Goal: Task Accomplishment & Management: Complete application form

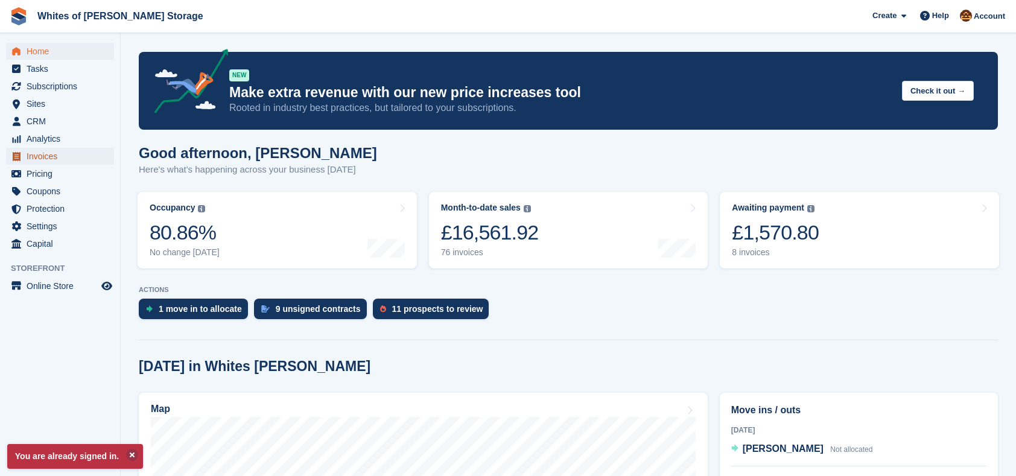
click at [36, 160] on span "Invoices" at bounding box center [63, 156] width 72 height 17
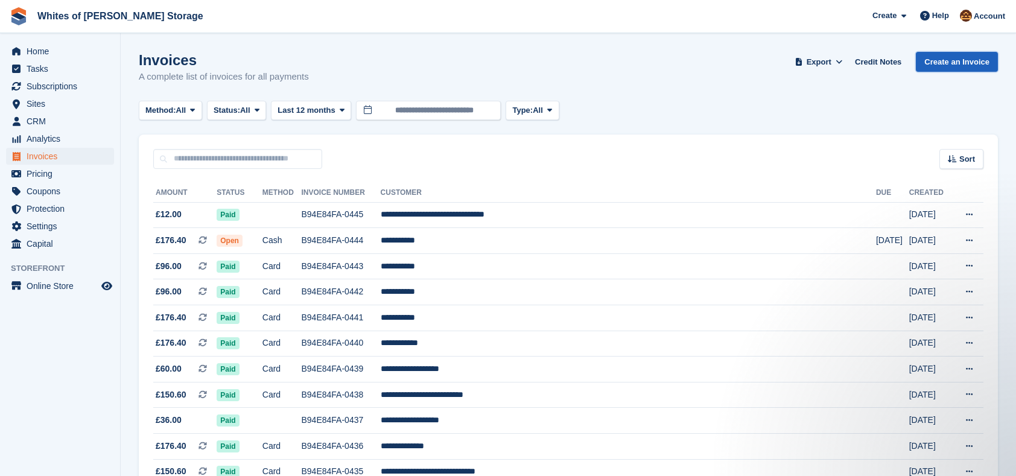
click at [955, 59] on link "Create an Invoice" at bounding box center [957, 62] width 82 height 20
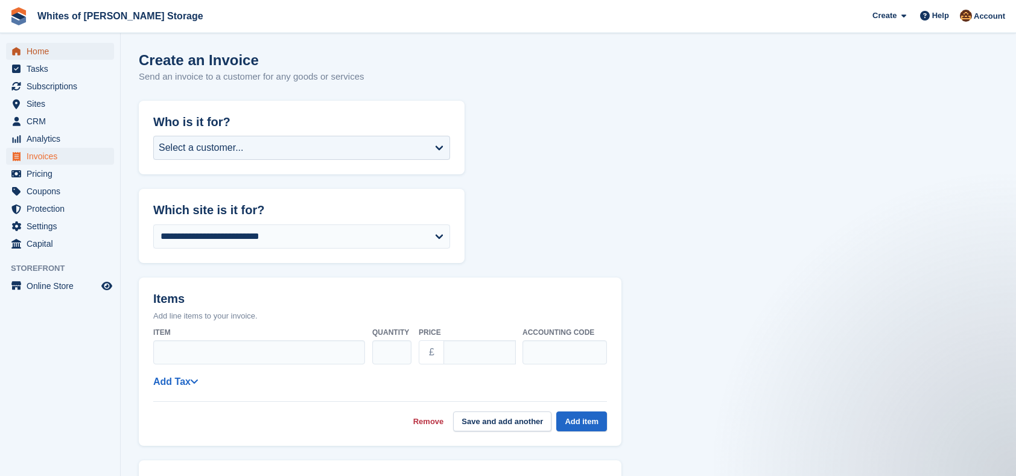
click at [41, 52] on span "Home" at bounding box center [63, 51] width 72 height 17
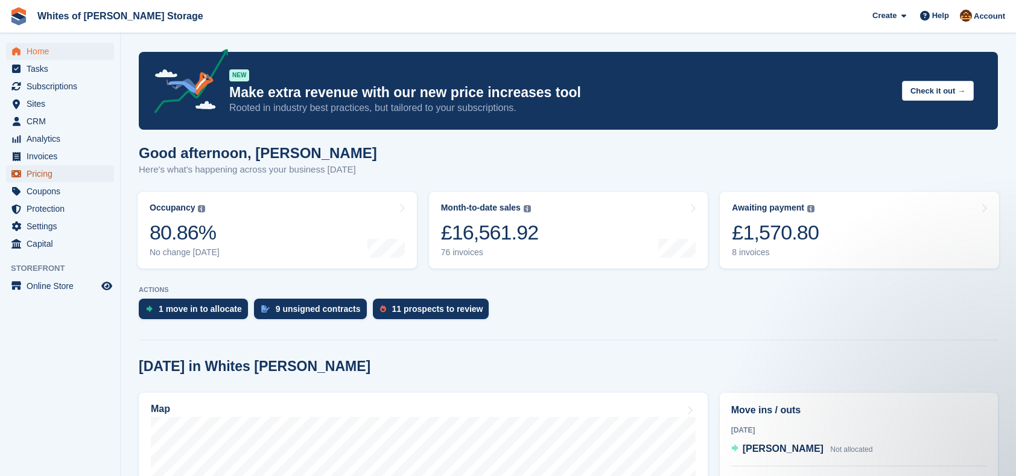
click at [45, 173] on span "Pricing" at bounding box center [63, 173] width 72 height 17
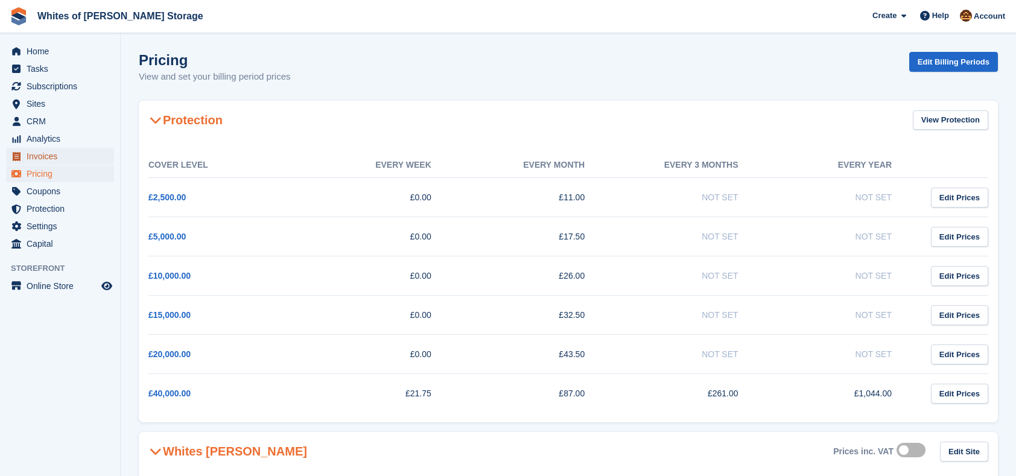
click at [48, 160] on span "Invoices" at bounding box center [63, 156] width 72 height 17
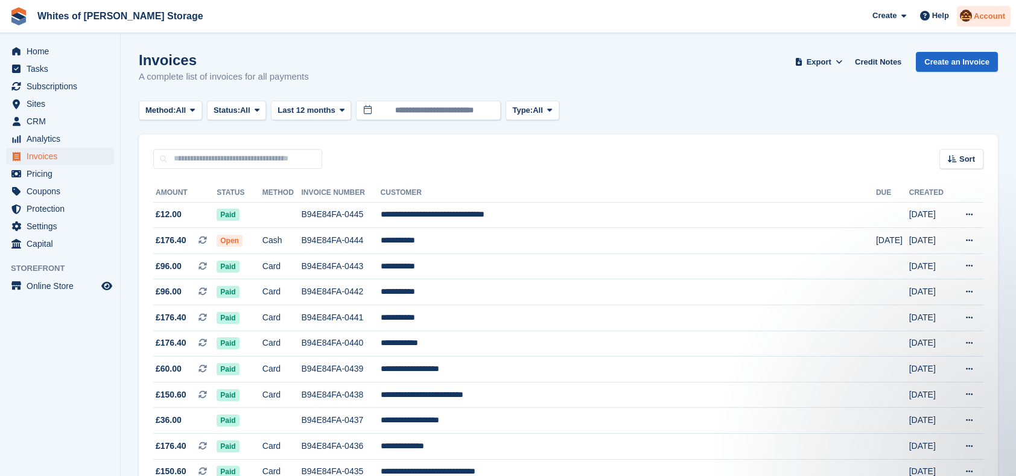
click at [1000, 18] on span "Account" at bounding box center [989, 16] width 31 height 12
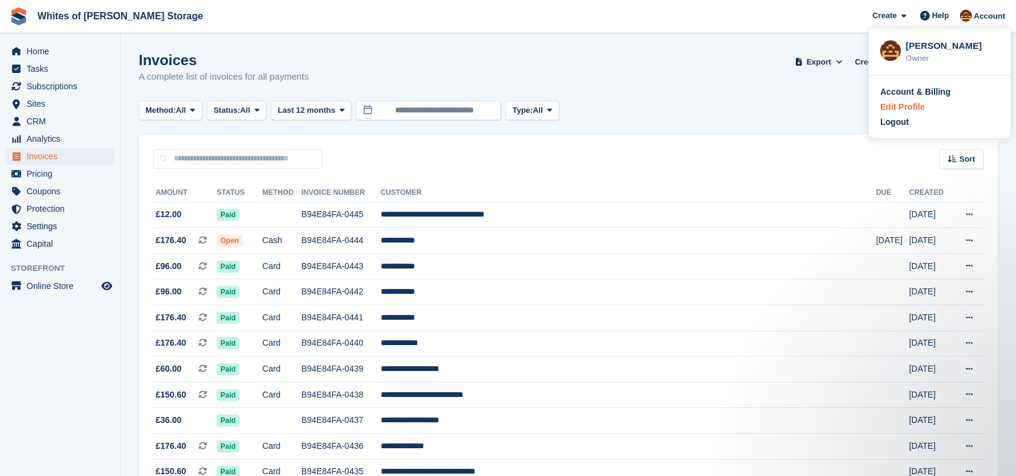
click at [899, 110] on div "Edit Profile" at bounding box center [902, 107] width 45 height 13
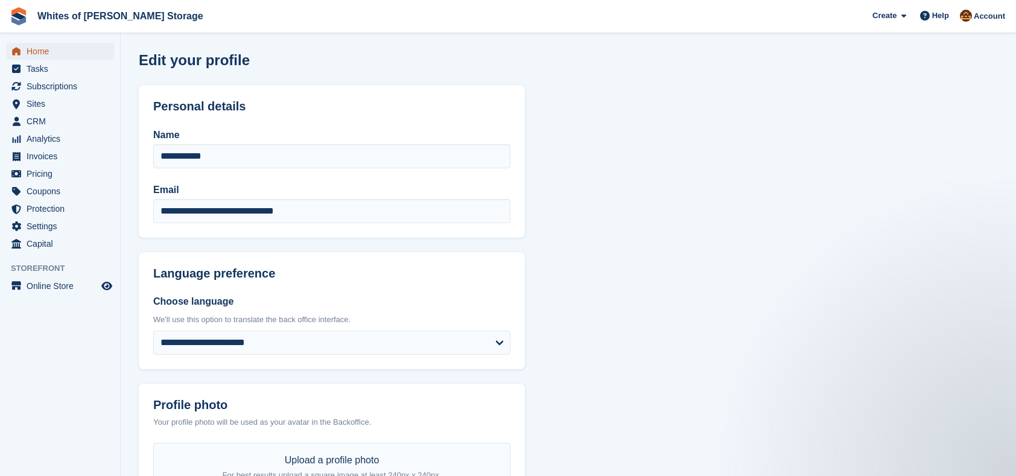
click at [49, 51] on span "Home" at bounding box center [63, 51] width 72 height 17
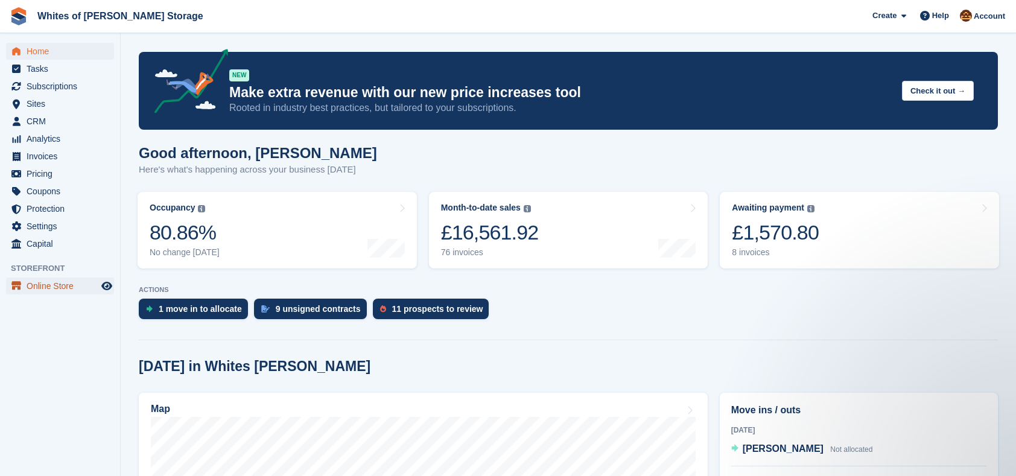
click at [56, 287] on span "Online Store" at bounding box center [63, 286] width 72 height 17
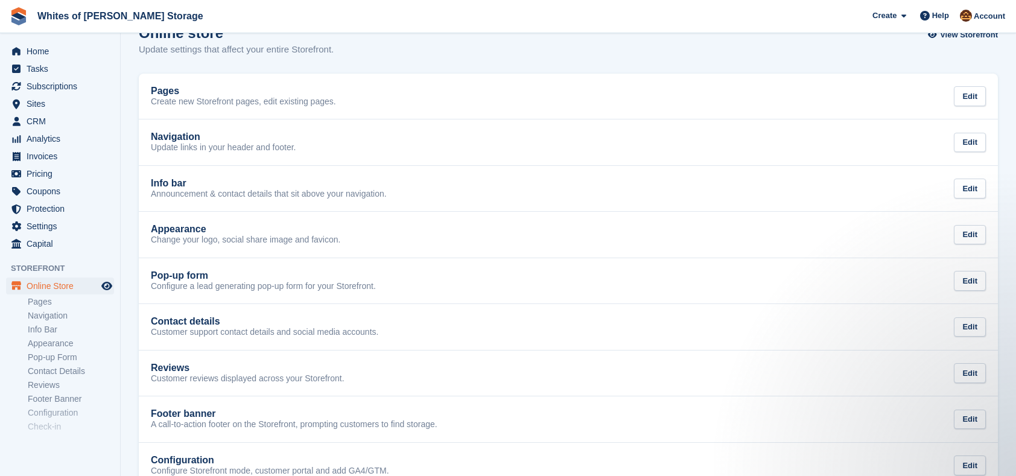
scroll to position [104, 0]
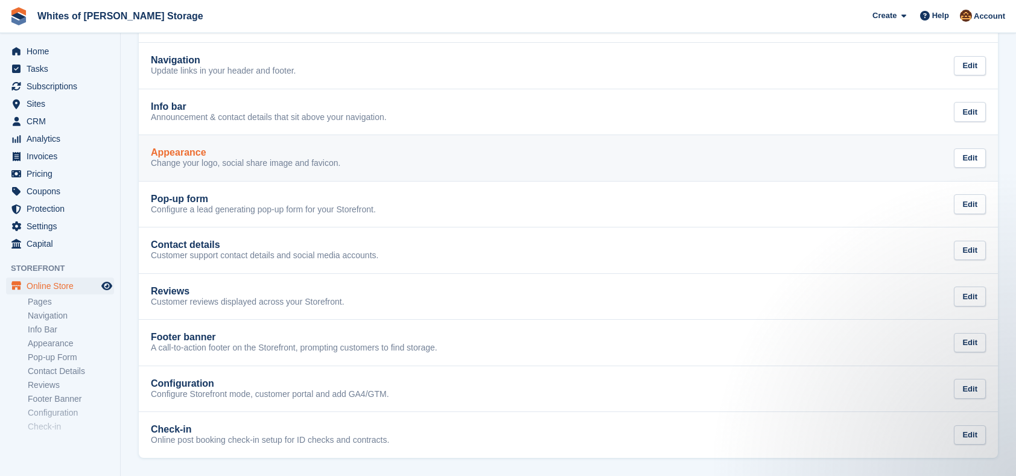
click at [235, 167] on p "Change your logo, social share image and favicon." at bounding box center [245, 163] width 189 height 11
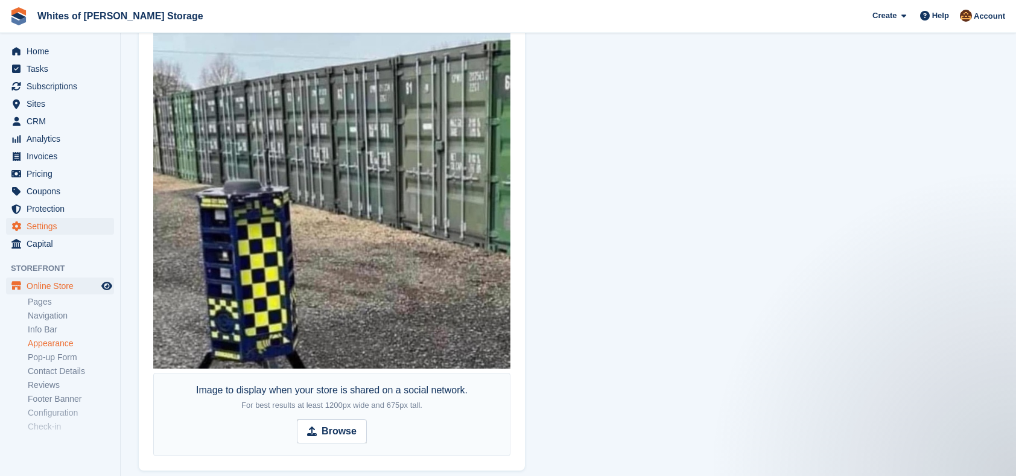
scroll to position [606, 0]
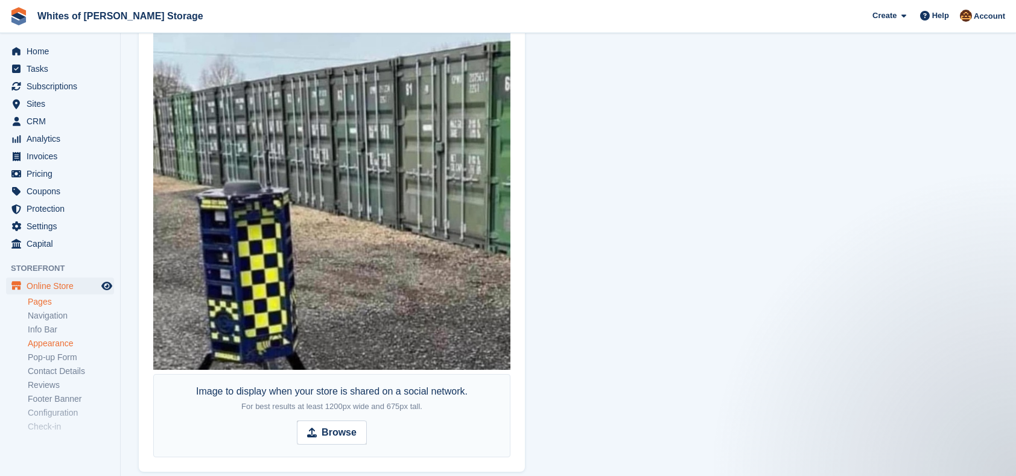
click at [53, 305] on link "Pages" at bounding box center [71, 301] width 86 height 11
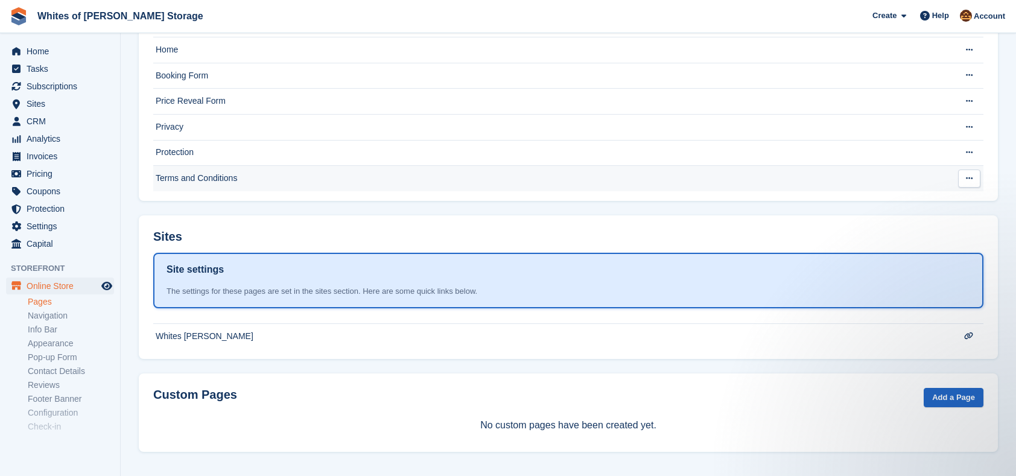
scroll to position [119, 0]
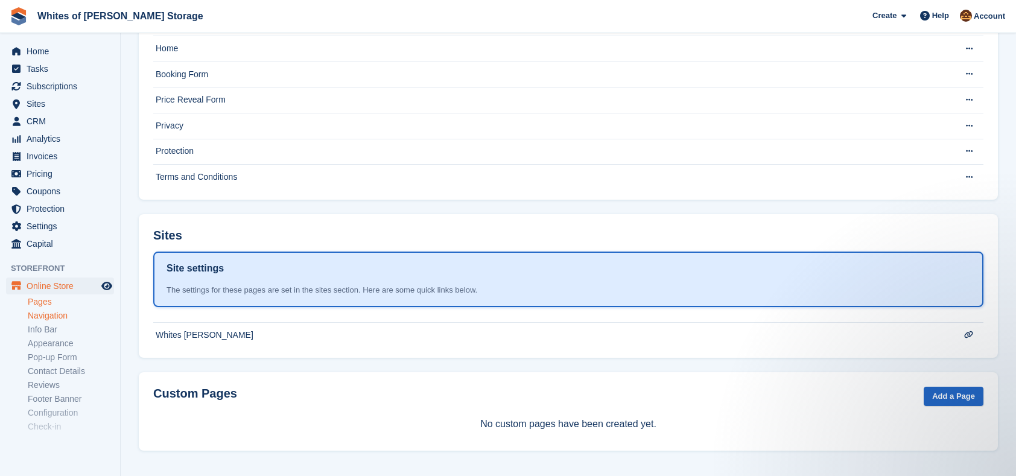
click at [50, 315] on link "Navigation" at bounding box center [71, 315] width 86 height 11
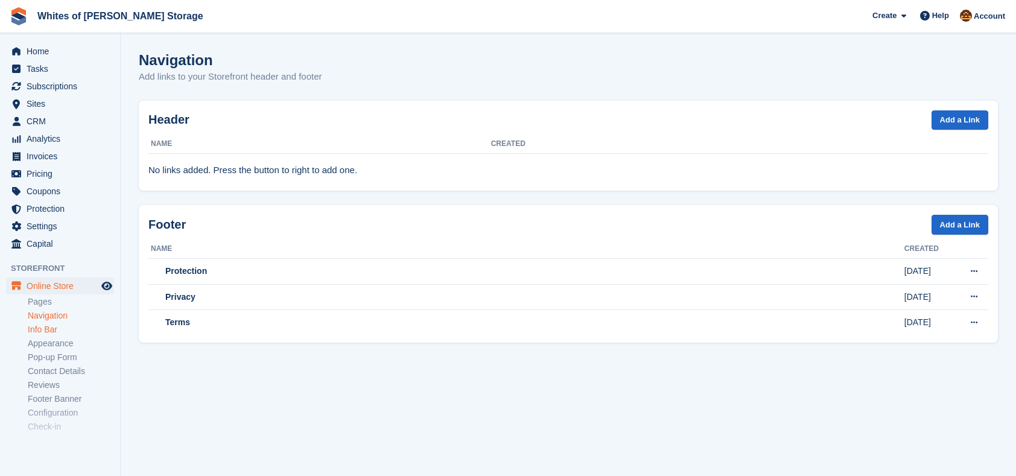
click at [51, 332] on link "Info Bar" at bounding box center [71, 329] width 86 height 11
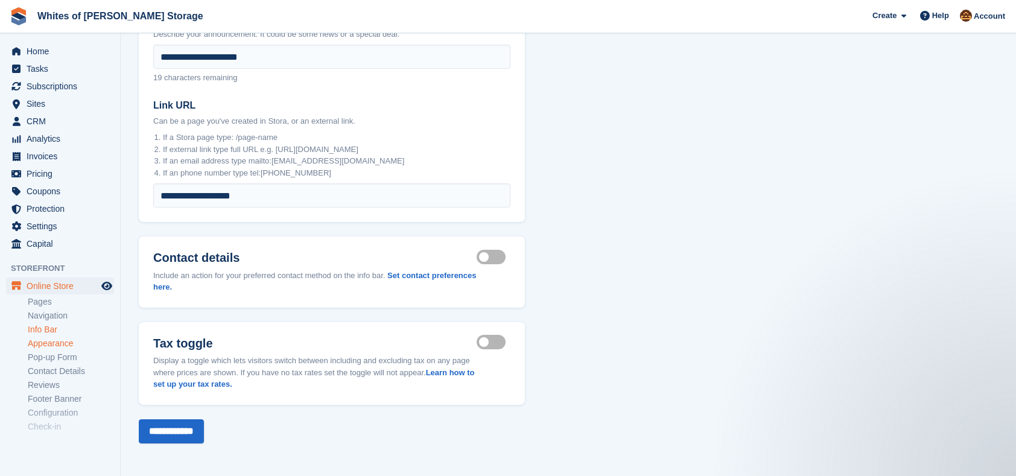
click at [58, 344] on link "Appearance" at bounding box center [71, 343] width 86 height 11
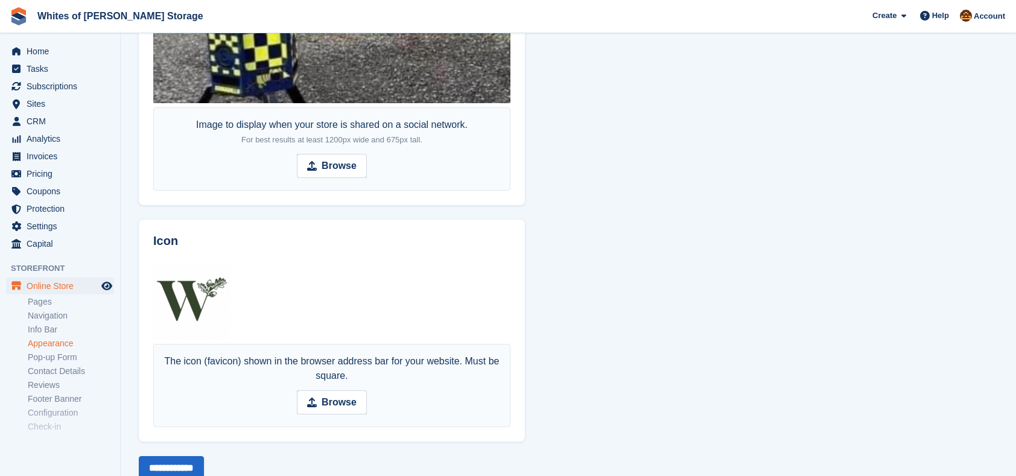
scroll to position [908, 0]
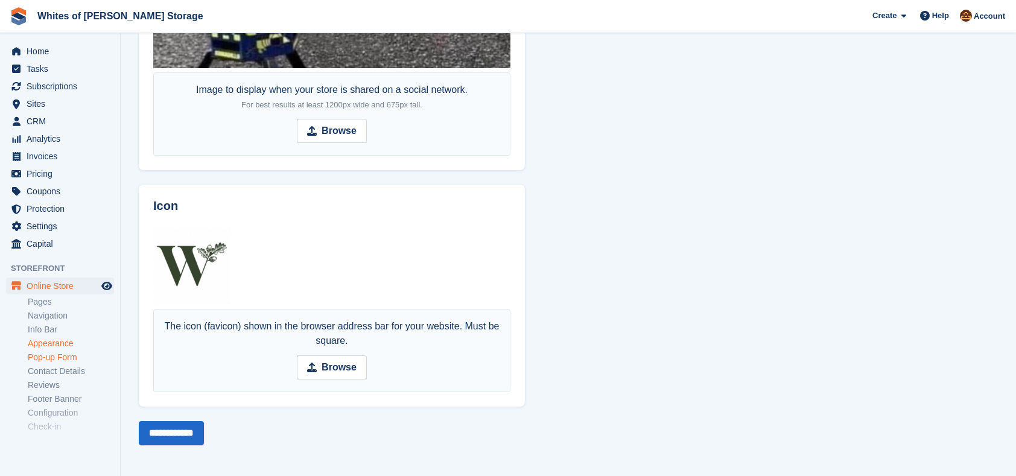
click at [45, 358] on link "Pop-up Form" at bounding box center [71, 357] width 86 height 11
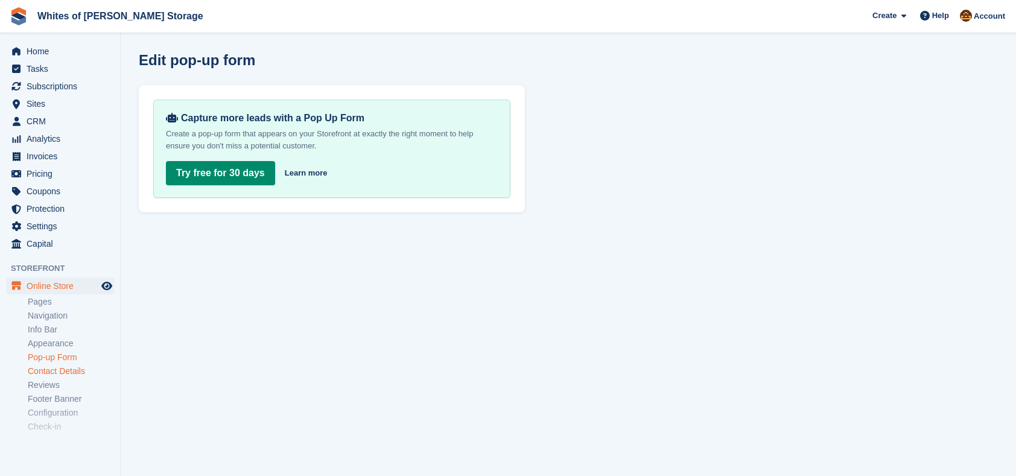
click at [52, 375] on link "Contact Details" at bounding box center [71, 371] width 86 height 11
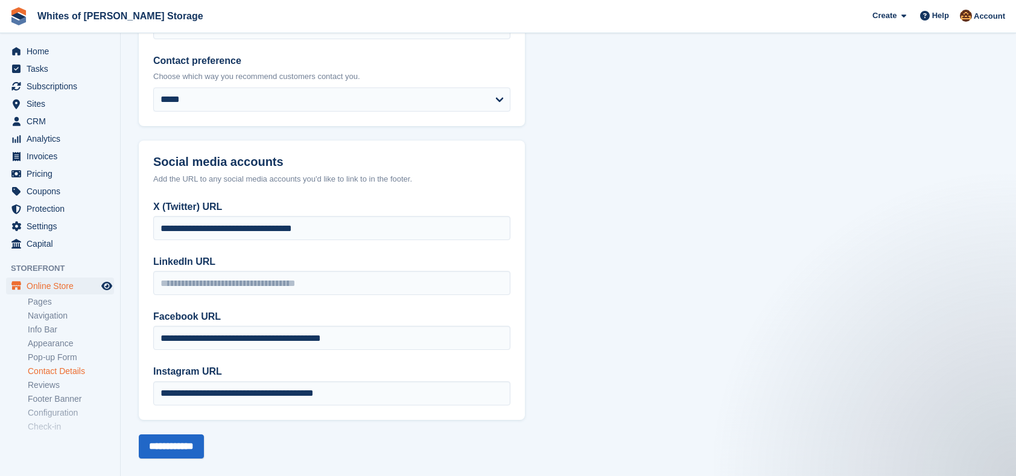
scroll to position [215, 0]
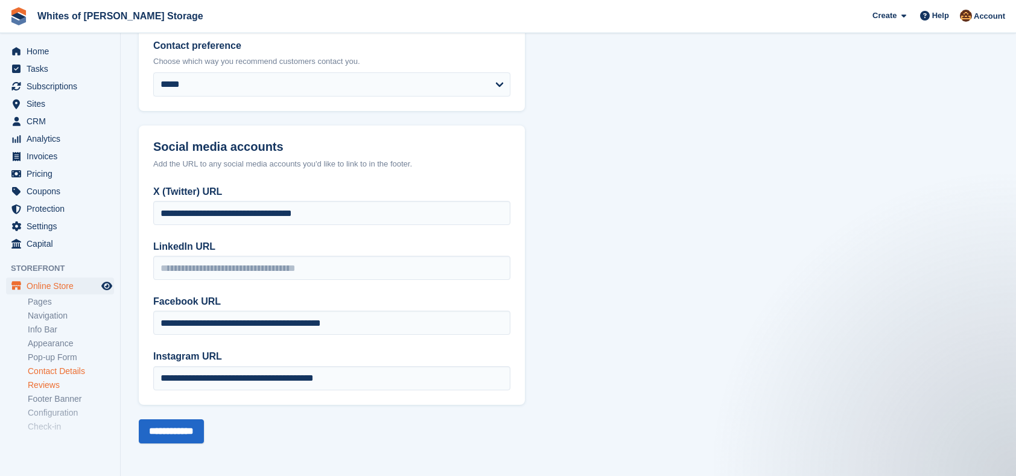
click at [42, 384] on link "Reviews" at bounding box center [71, 384] width 86 height 11
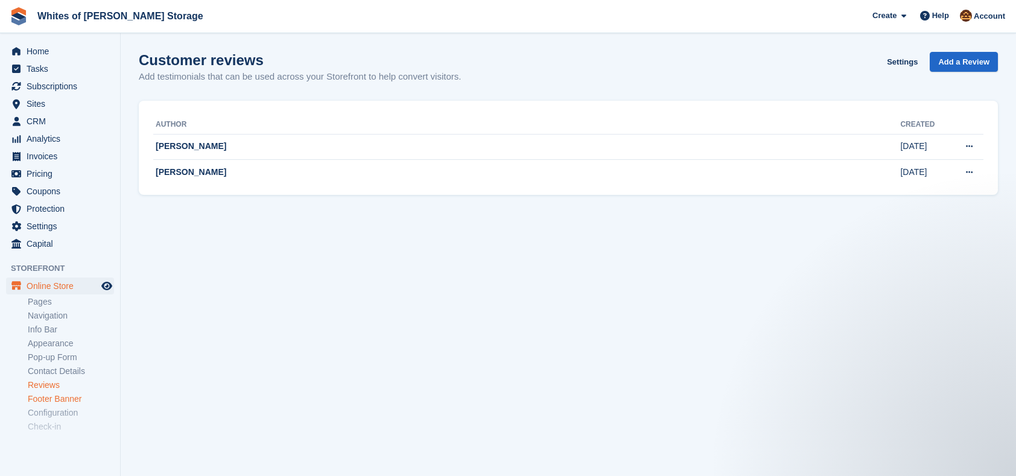
click at [34, 399] on link "Footer Banner" at bounding box center [71, 398] width 86 height 11
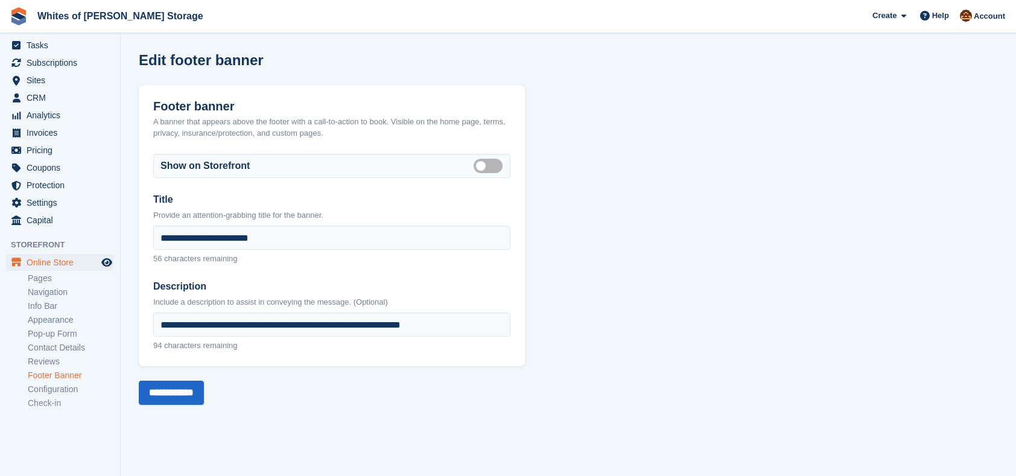
scroll to position [30, 0]
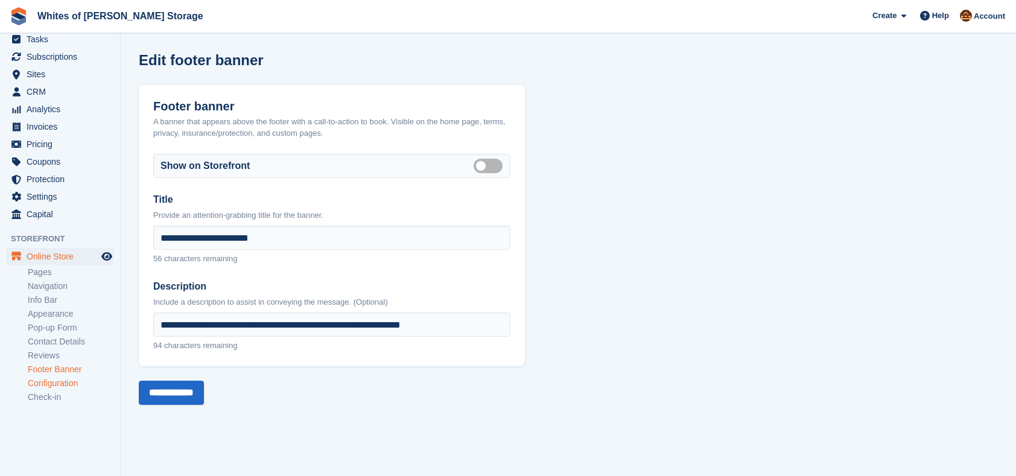
click at [71, 383] on link "Configuration" at bounding box center [71, 383] width 86 height 11
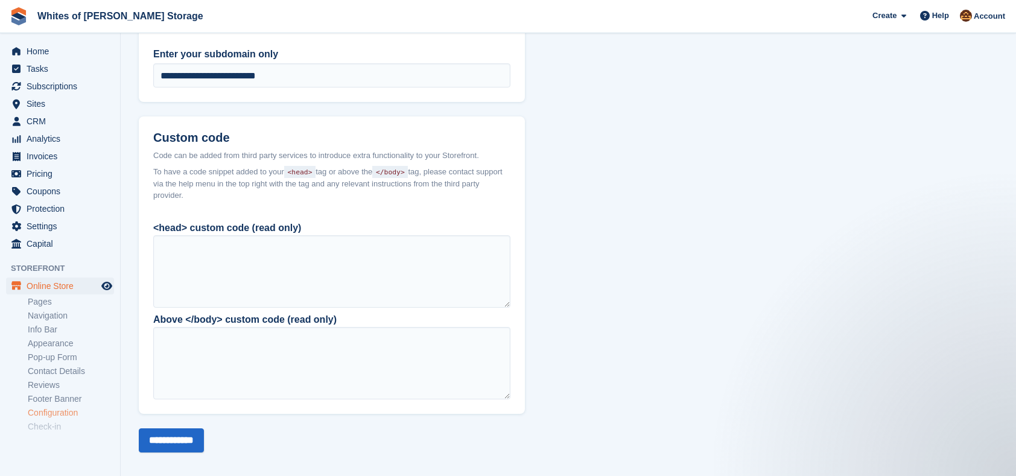
scroll to position [851, 0]
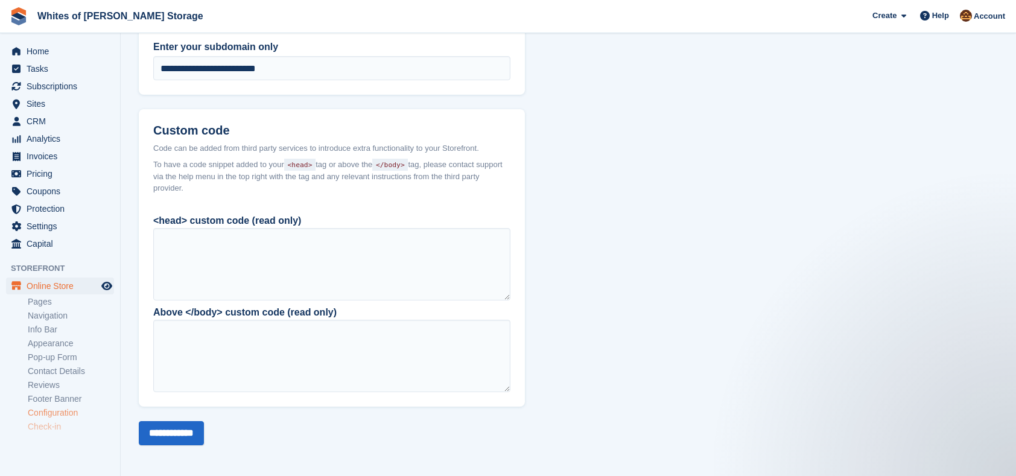
click at [51, 422] on link "Check-in" at bounding box center [71, 426] width 86 height 11
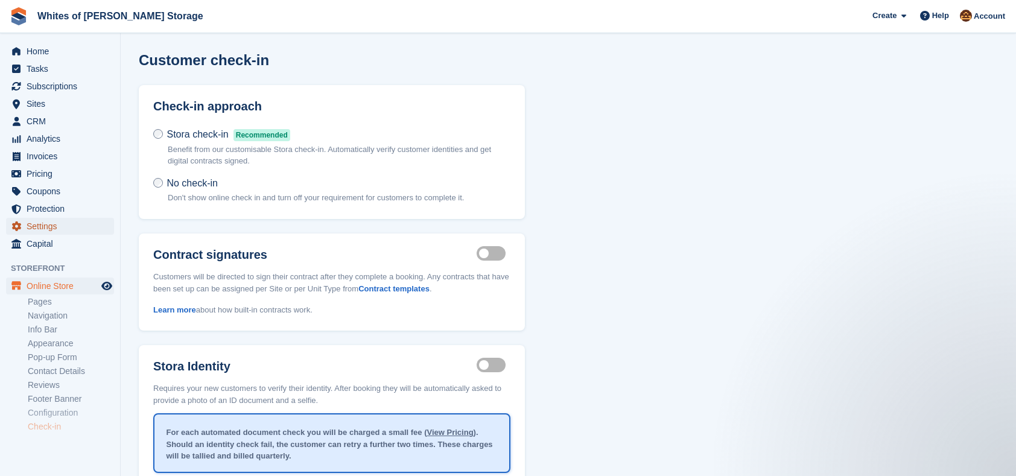
click at [43, 229] on span "Settings" at bounding box center [63, 226] width 72 height 17
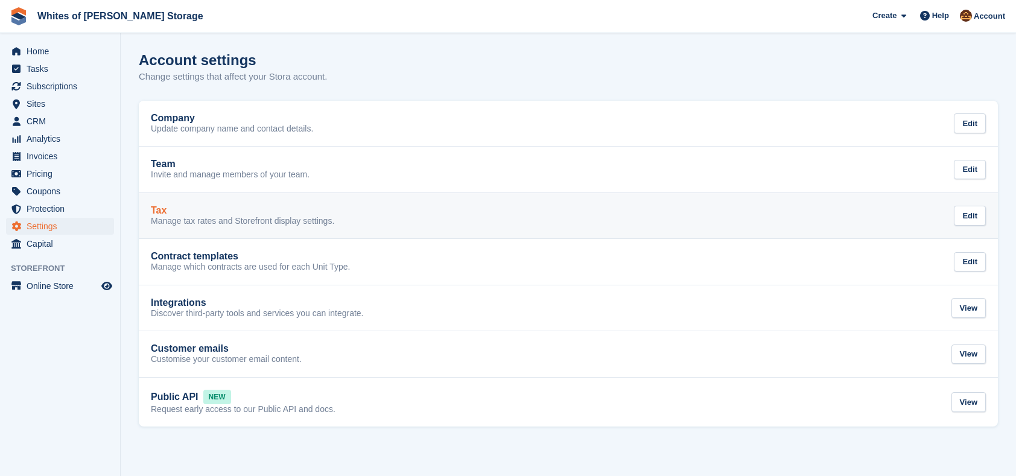
click at [262, 217] on p "Manage tax rates and Storefront display settings." at bounding box center [242, 221] width 183 height 11
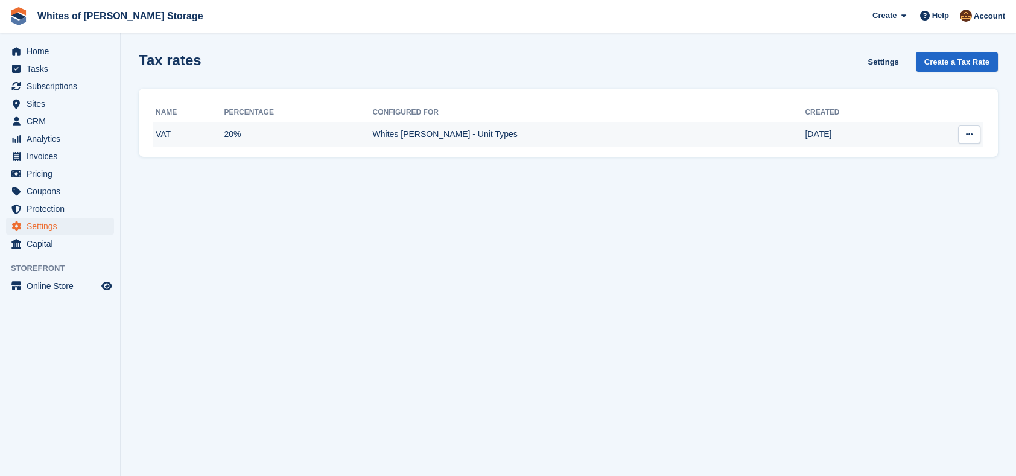
click at [963, 137] on button at bounding box center [969, 134] width 22 height 18
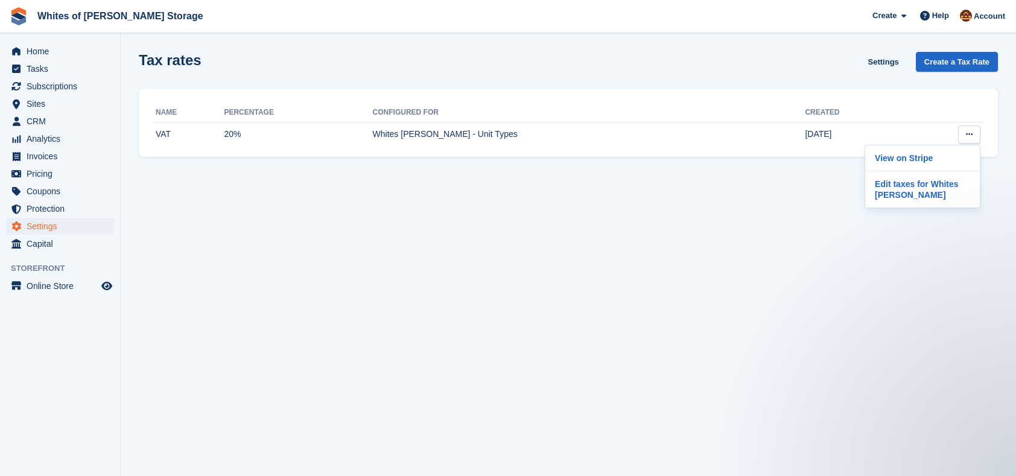
click at [311, 165] on section "Tax rates Settings Create a Tax Rate Name Percentage Configured for Created VAT…" at bounding box center [568, 238] width 895 height 476
click at [36, 208] on span "Protection" at bounding box center [63, 208] width 72 height 17
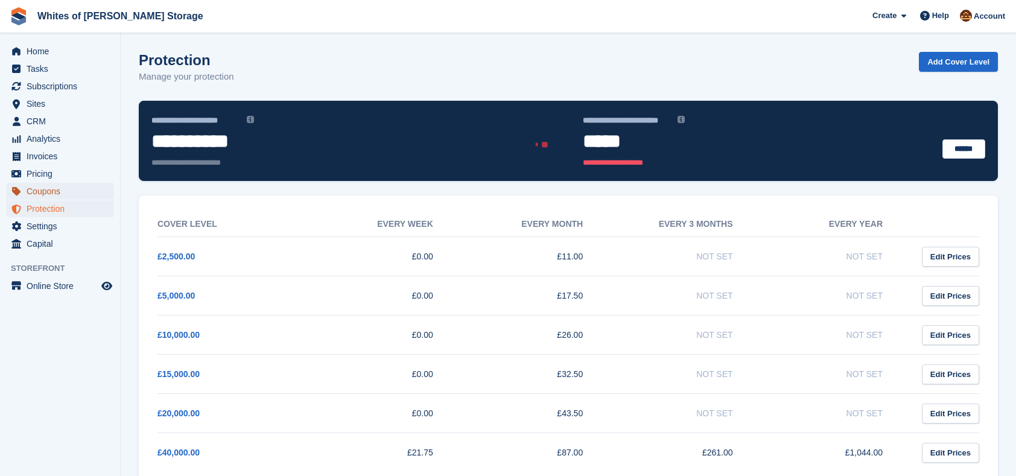
click at [62, 188] on span "Coupons" at bounding box center [63, 191] width 72 height 17
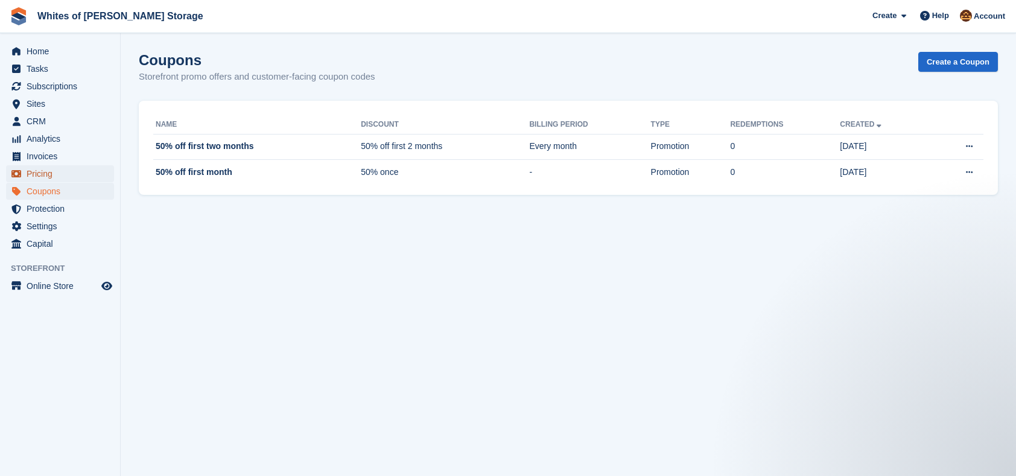
click at [42, 171] on span "Pricing" at bounding box center [63, 173] width 72 height 17
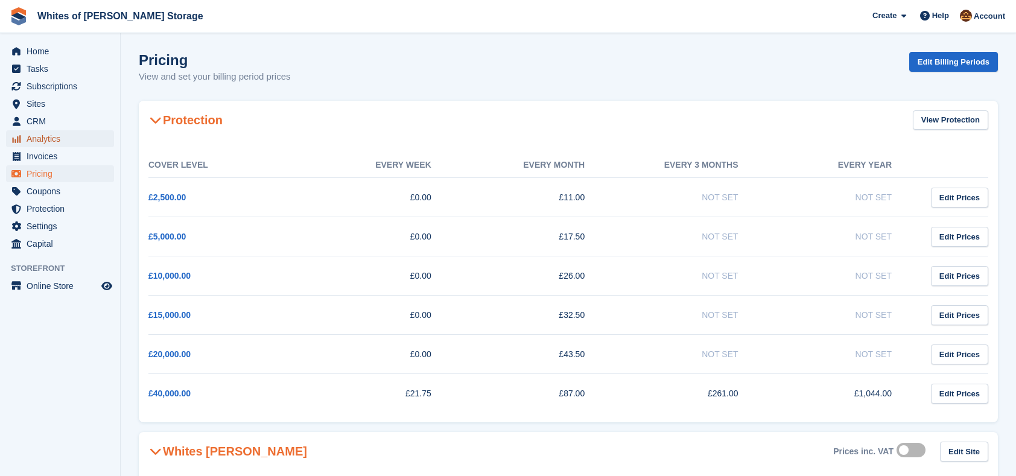
click at [48, 135] on span "Analytics" at bounding box center [63, 138] width 72 height 17
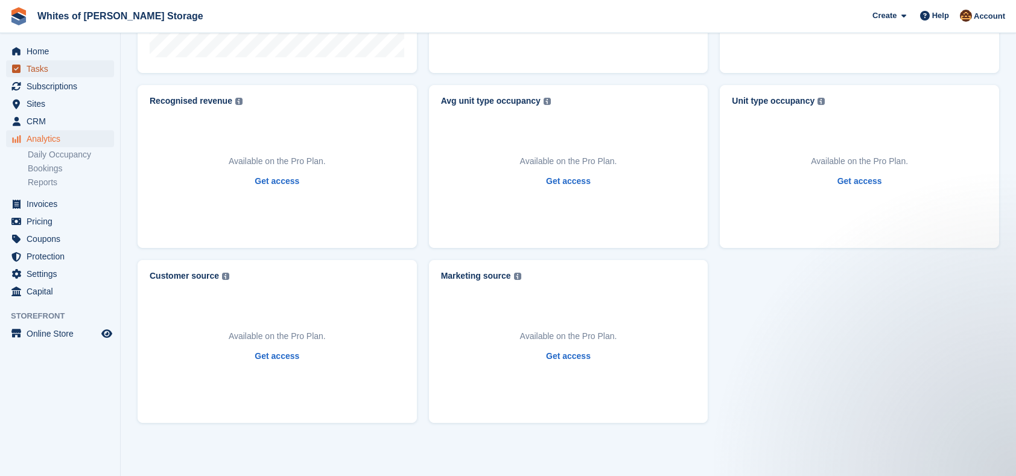
click at [46, 72] on span "Tasks" at bounding box center [63, 68] width 72 height 17
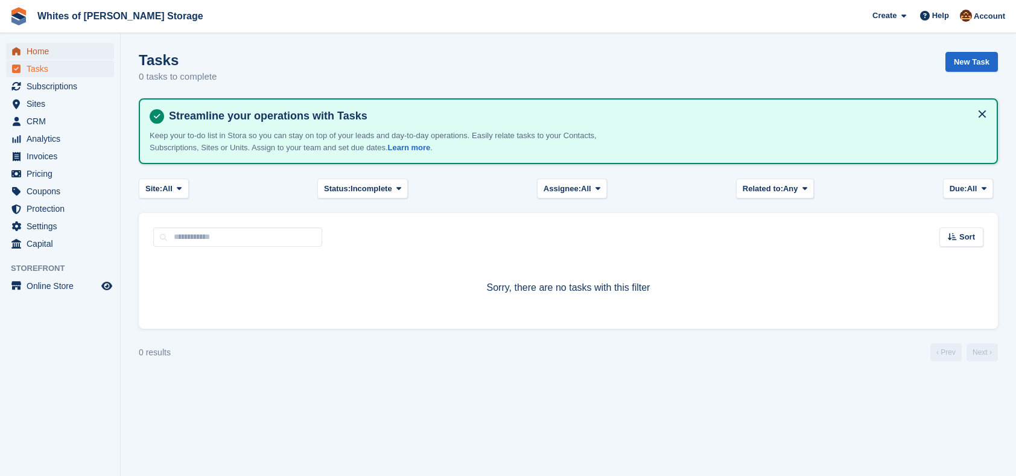
click at [34, 49] on span "Home" at bounding box center [63, 51] width 72 height 17
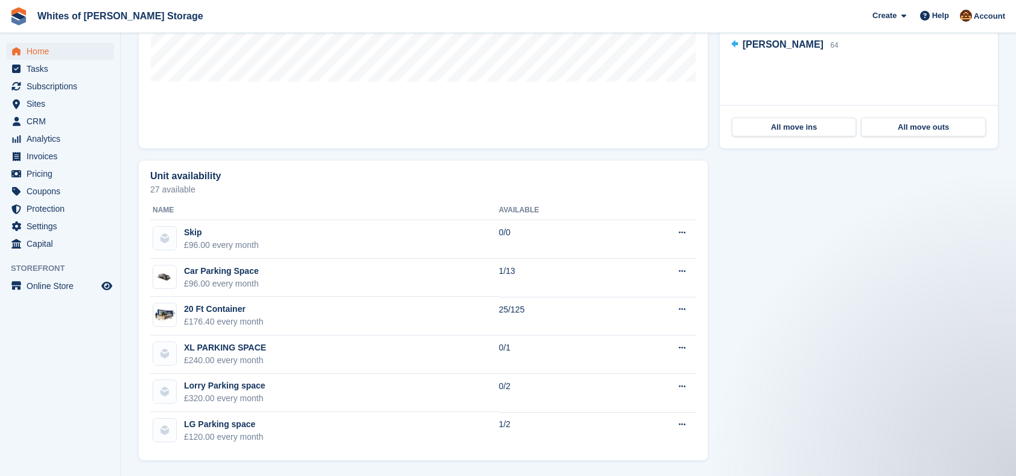
scroll to position [560, 0]
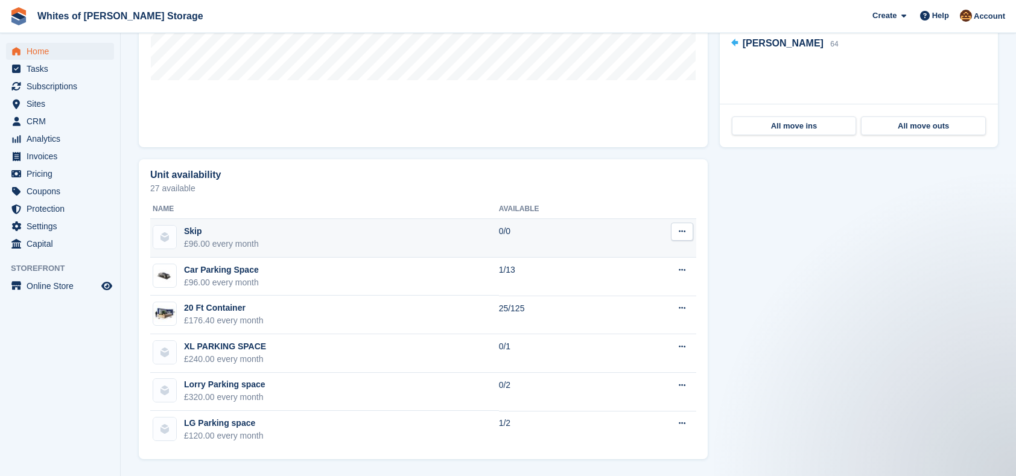
click at [679, 231] on icon at bounding box center [682, 231] width 7 height 8
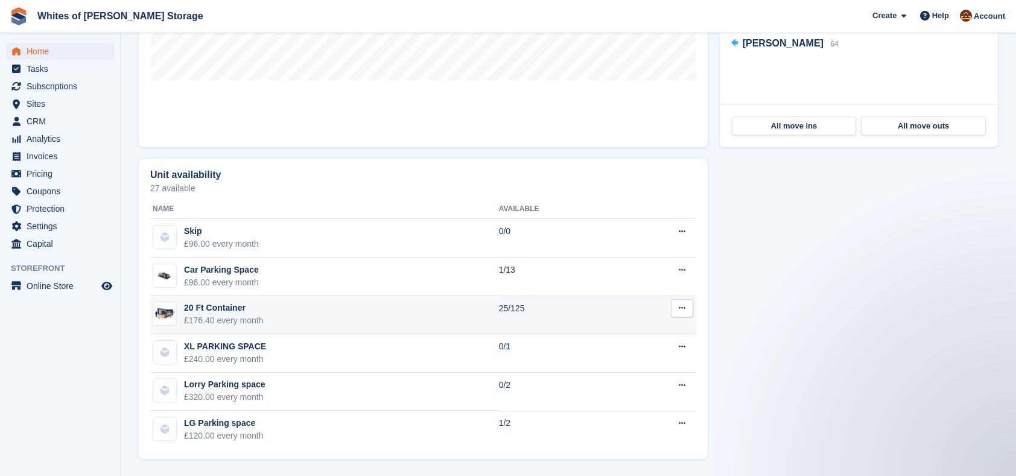
click at [680, 308] on icon at bounding box center [682, 308] width 7 height 8
click at [681, 308] on icon at bounding box center [682, 308] width 7 height 8
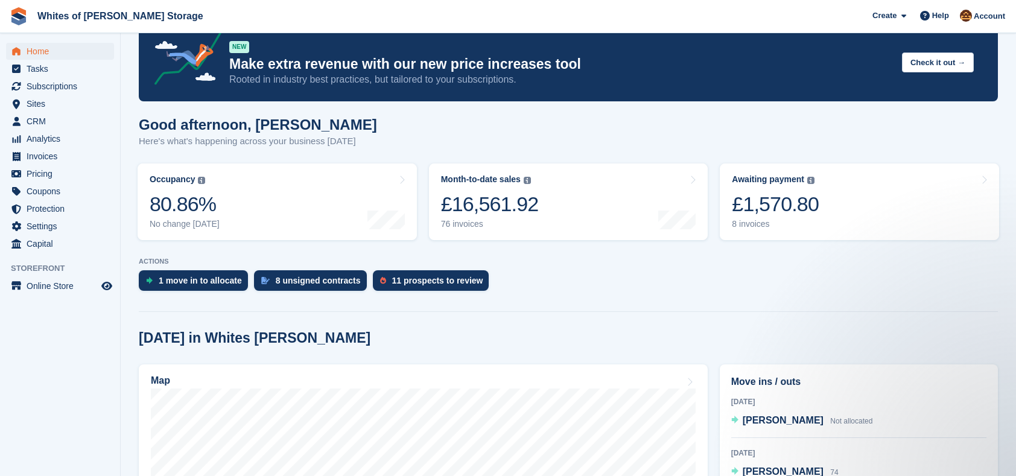
scroll to position [60, 0]
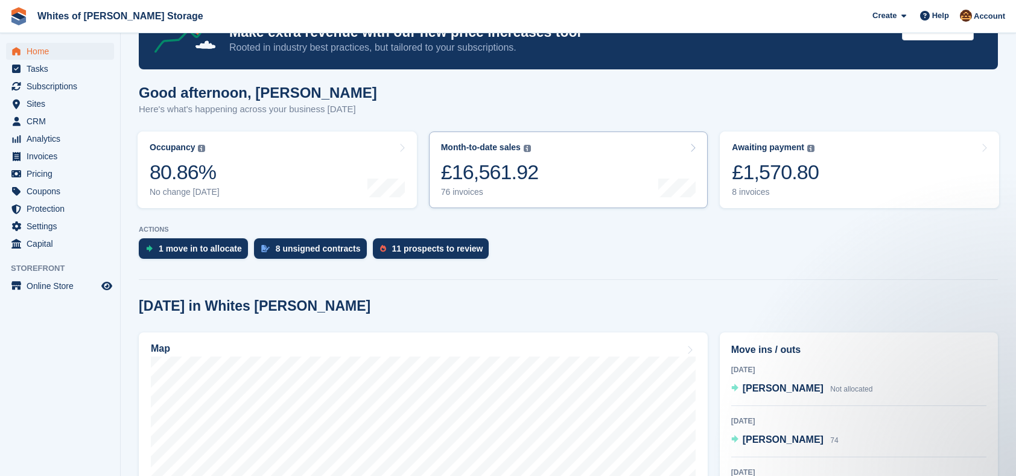
click at [525, 155] on div "Month-to-date sales The sum of all finalised invoices generated this month to d…" at bounding box center [490, 169] width 98 height 55
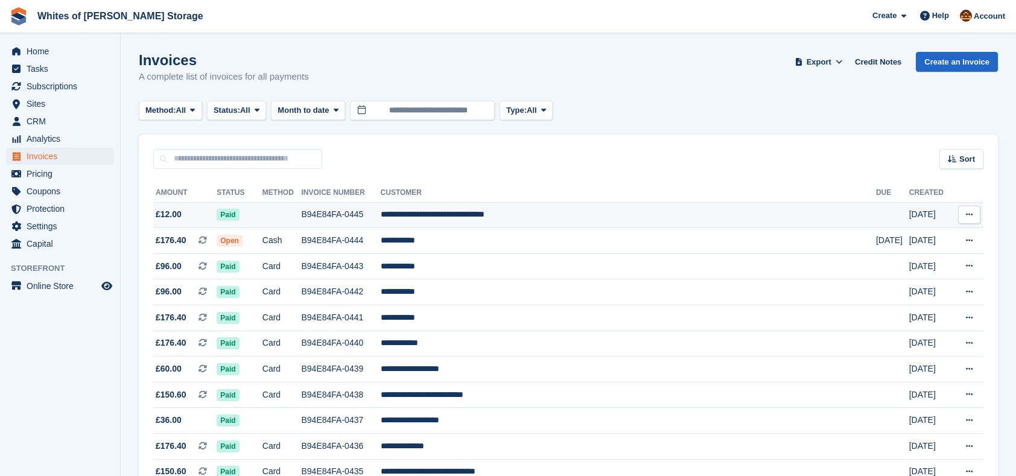
click at [545, 213] on td "**********" at bounding box center [628, 215] width 495 height 26
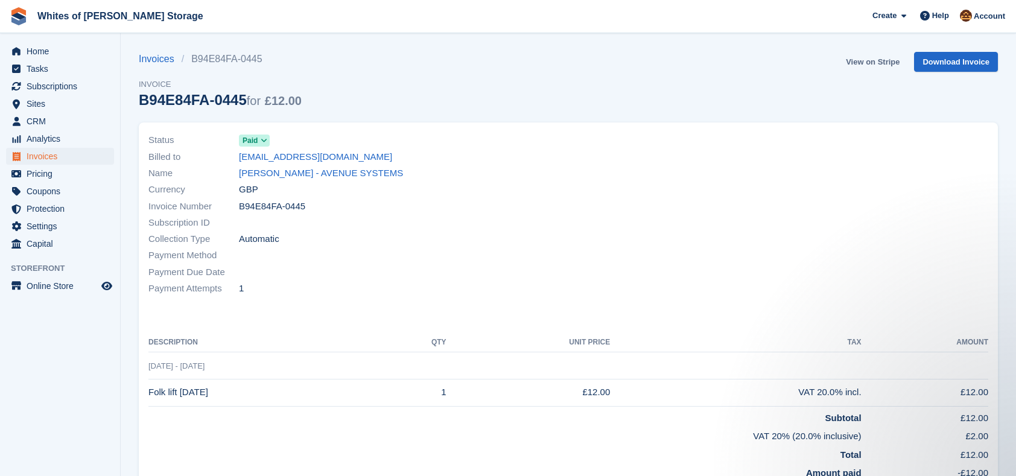
click at [878, 63] on link "View on Stripe" at bounding box center [872, 62] width 63 height 20
click at [985, 61] on link "Download Invoice" at bounding box center [956, 62] width 84 height 20
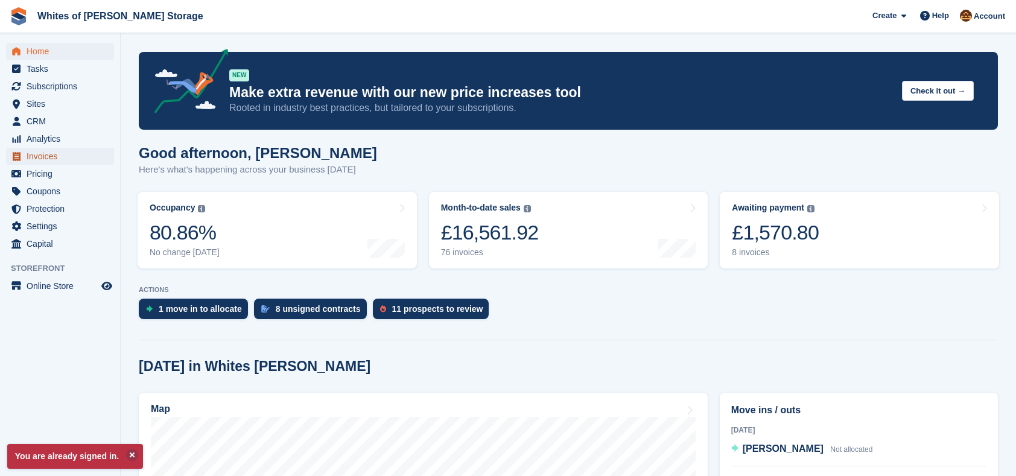
click at [55, 152] on span "Invoices" at bounding box center [63, 156] width 72 height 17
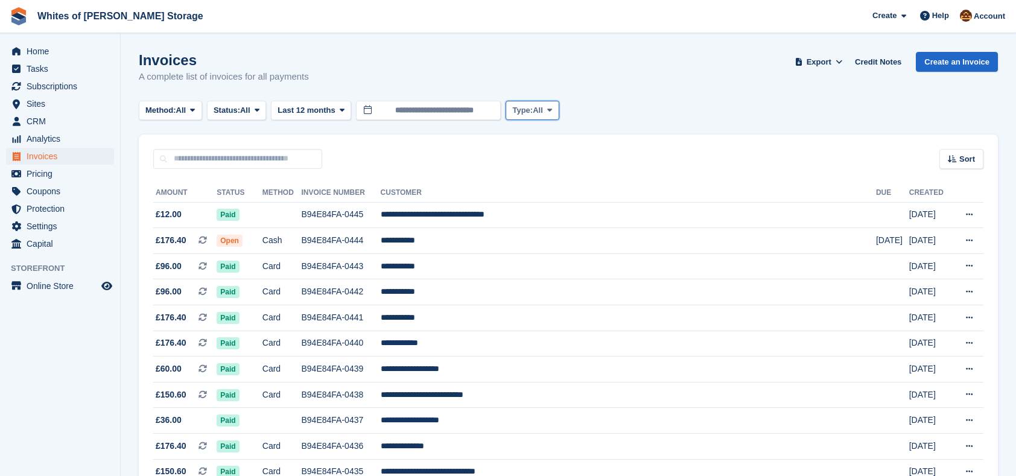
click at [539, 106] on span "All" at bounding box center [538, 110] width 10 height 12
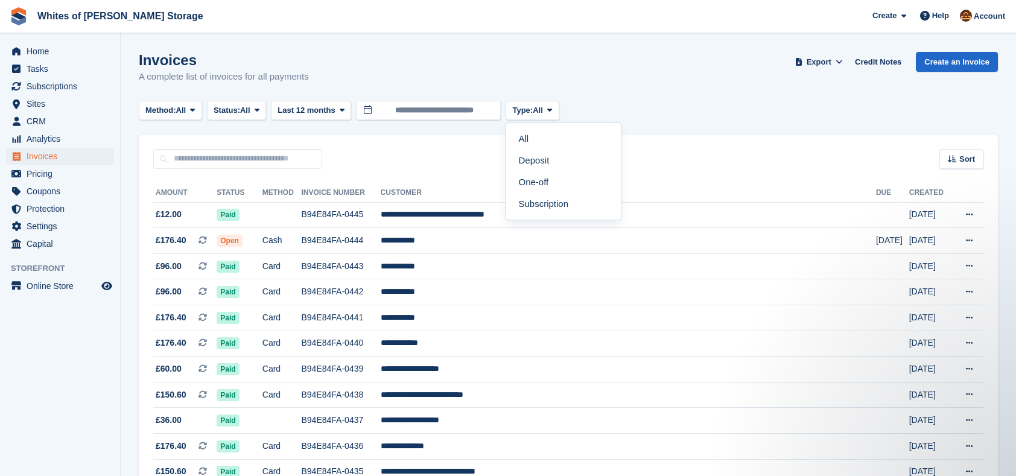
click at [821, 101] on div "Method: All All Bank Transfer Cash Cheque Debit/Credit Card Direct Debit SEPA D…" at bounding box center [568, 111] width 859 height 20
click at [941, 20] on span "Help" at bounding box center [940, 16] width 17 height 12
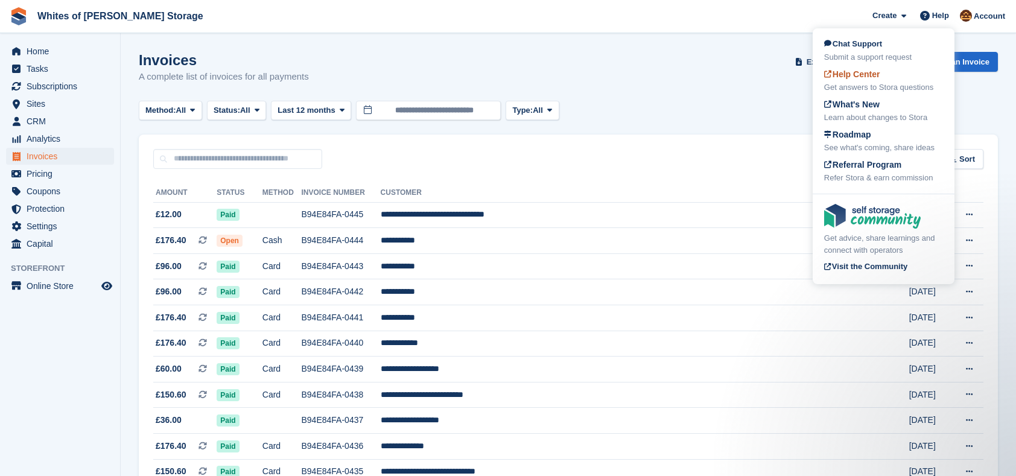
click at [867, 77] on span "Help Center" at bounding box center [852, 74] width 56 height 10
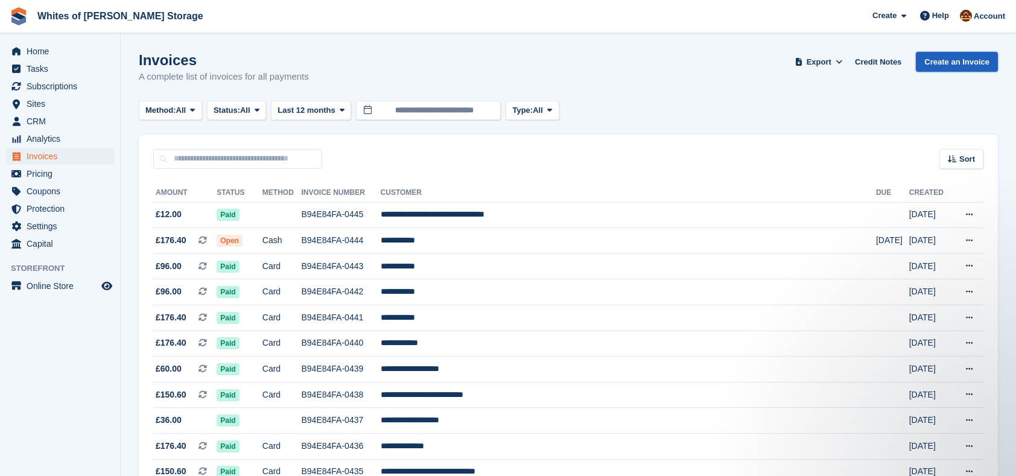
click at [970, 62] on link "Create an Invoice" at bounding box center [957, 62] width 82 height 20
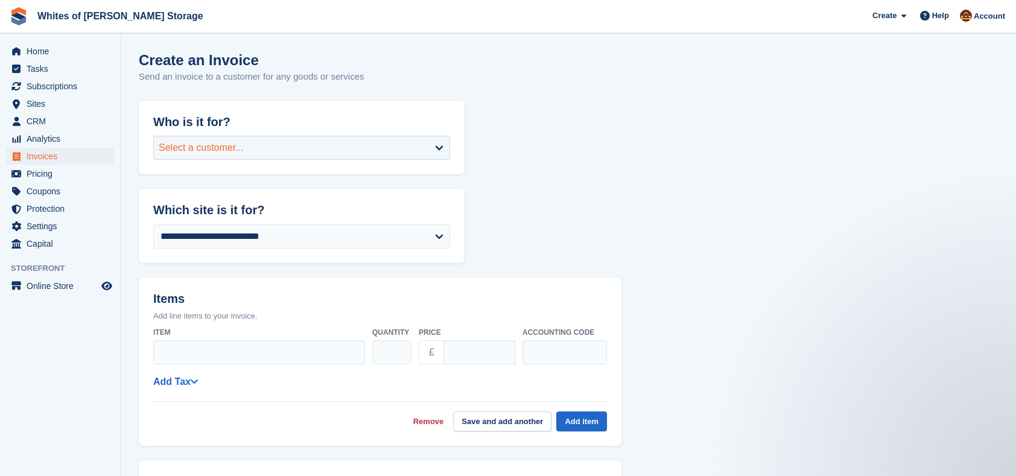
click at [411, 148] on div "Select a customer..." at bounding box center [301, 148] width 297 height 24
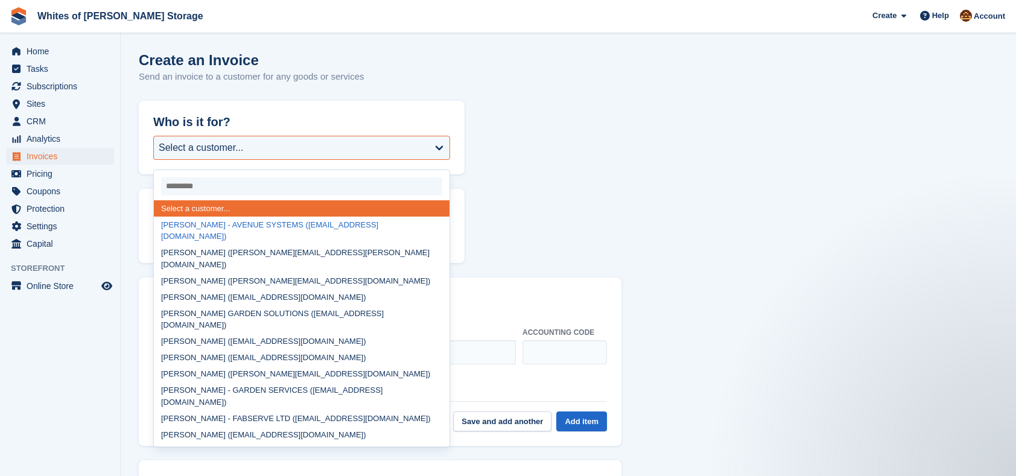
click at [299, 224] on div "[PERSON_NAME] - AVENUE SYSTEMS ([EMAIL_ADDRESS][DOMAIN_NAME])" at bounding box center [302, 231] width 296 height 28
select select "******"
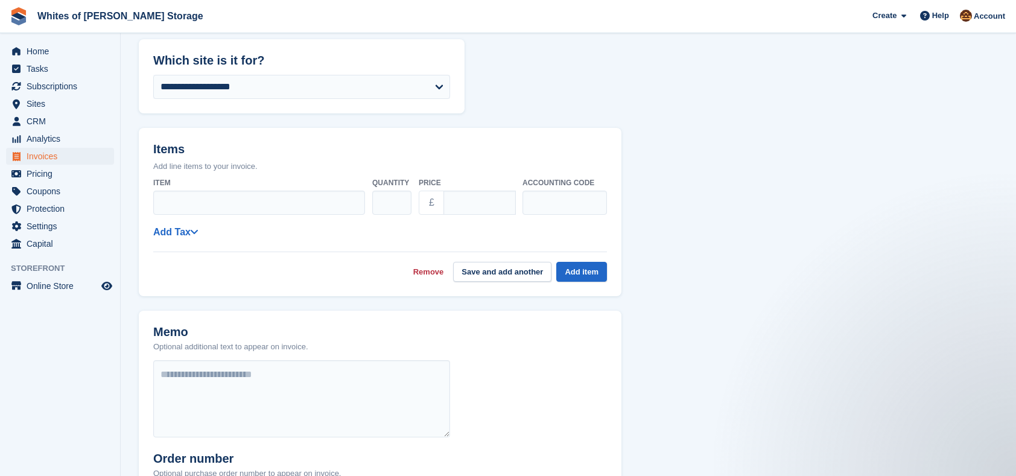
scroll to position [241, 0]
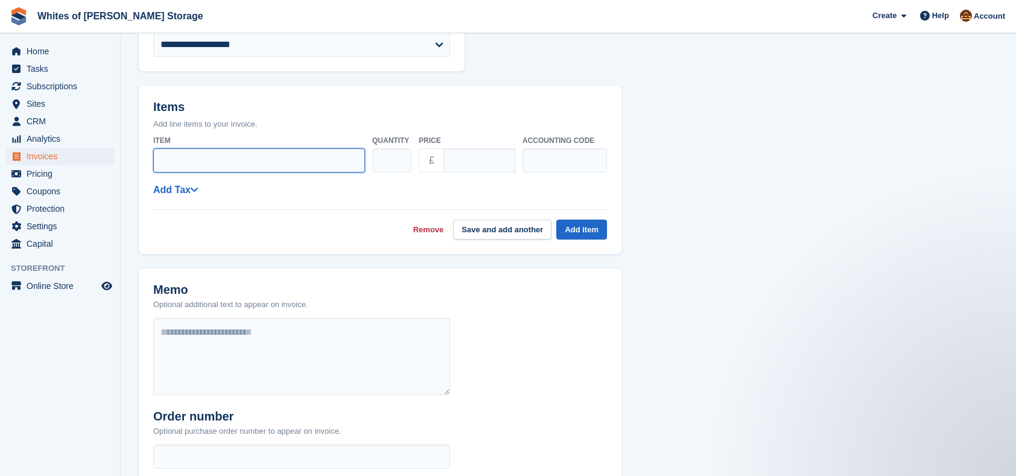
click at [192, 163] on input "Item" at bounding box center [259, 160] width 212 height 24
type input "****"
click at [188, 190] on link "Add Tax" at bounding box center [175, 190] width 45 height 10
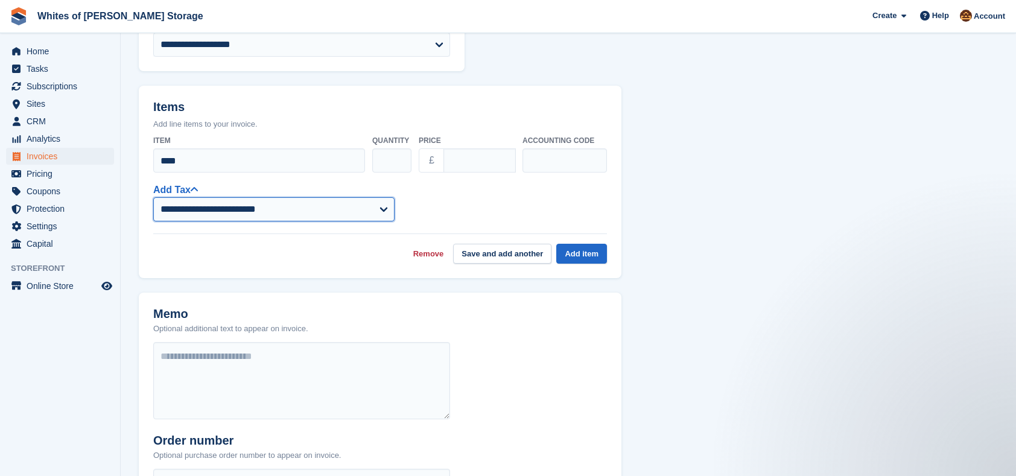
click at [233, 212] on select "**********" at bounding box center [273, 209] width 241 height 24
click at [221, 258] on div "Remove Save and add another Add item" at bounding box center [380, 248] width 454 height 30
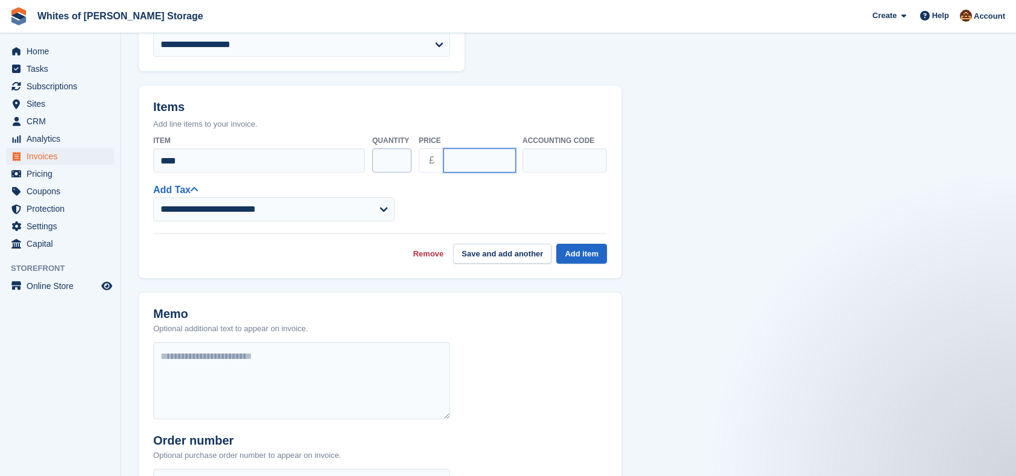
drag, startPoint x: 473, startPoint y: 161, endPoint x: 400, endPoint y: 156, distance: 73.2
click at [400, 156] on div "Item **** Quantity * Price £ **** Accounting code" at bounding box center [380, 154] width 454 height 48
type input "****"
click at [579, 250] on button "Add item" at bounding box center [581, 254] width 51 height 20
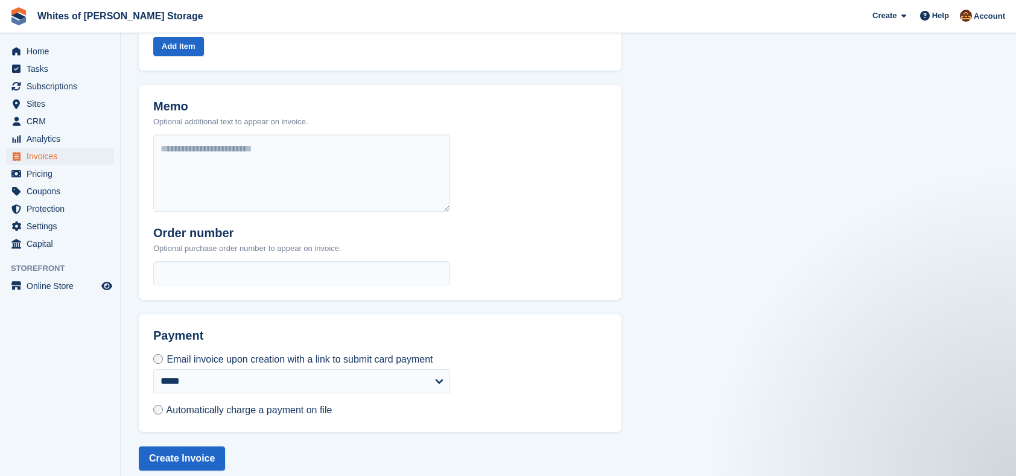
scroll to position [420, 0]
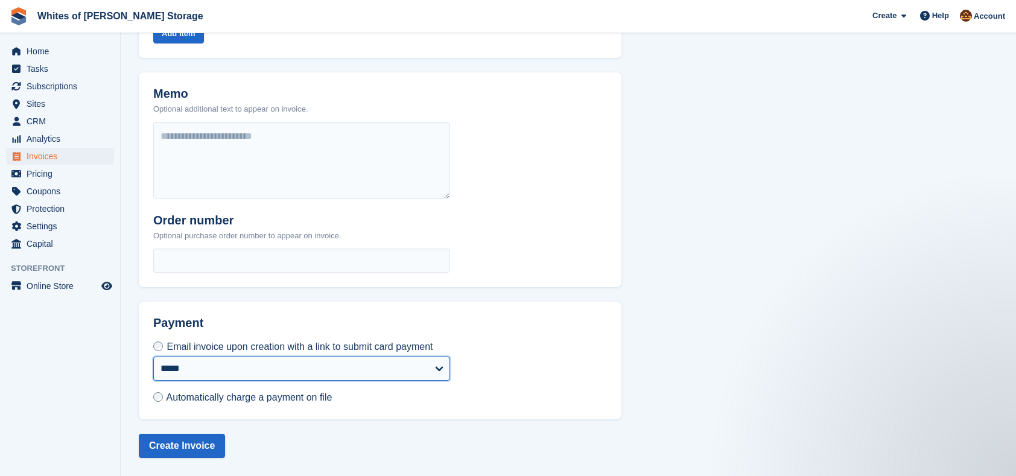
click at [295, 371] on select "**********" at bounding box center [301, 369] width 297 height 24
click at [153, 357] on select "**********" at bounding box center [301, 369] width 297 height 24
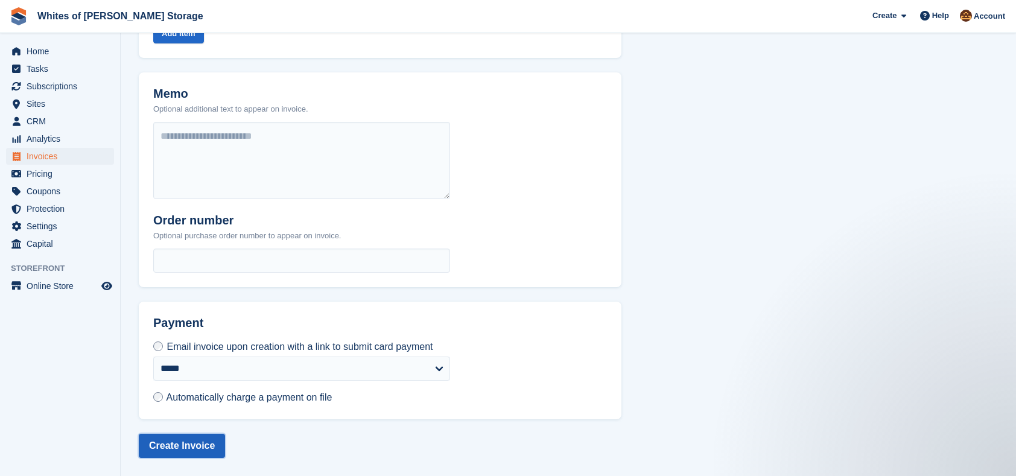
click at [202, 442] on button "Create Invoice" at bounding box center [182, 446] width 86 height 24
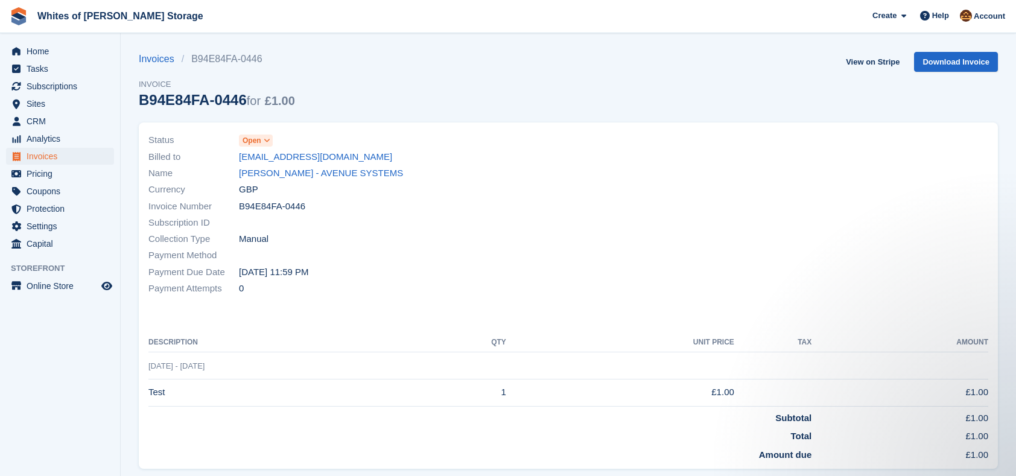
click at [262, 141] on span at bounding box center [267, 141] width 10 height 10
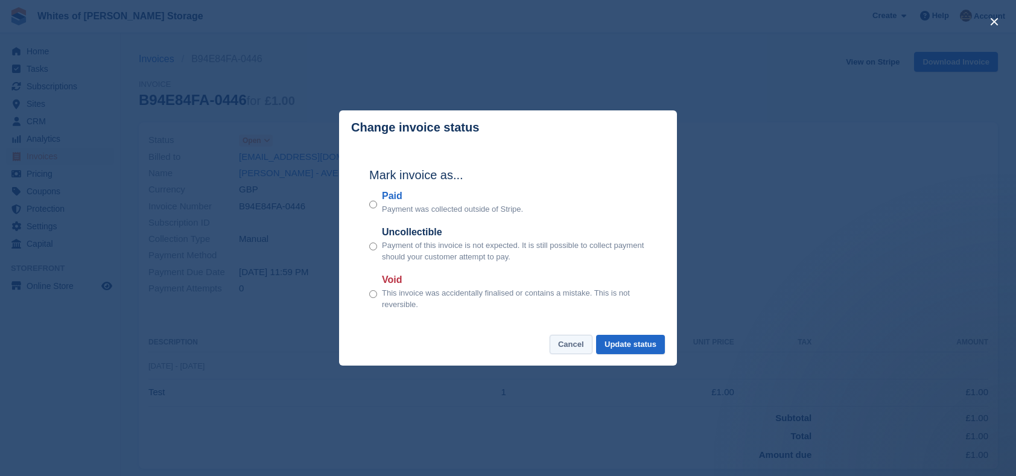
click at [581, 346] on button "Cancel" at bounding box center [571, 345] width 43 height 20
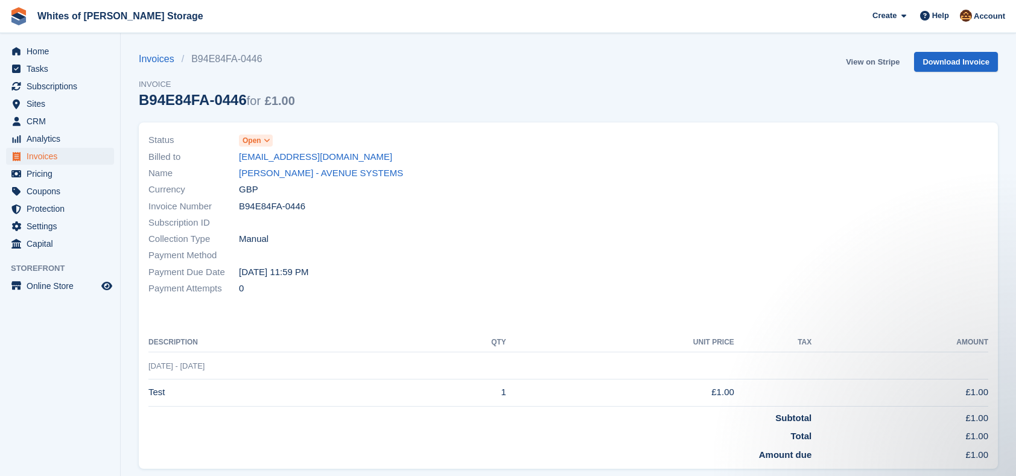
click at [871, 61] on link "View on Stripe" at bounding box center [872, 62] width 63 height 20
click at [256, 135] on span "Open" at bounding box center [252, 140] width 19 height 11
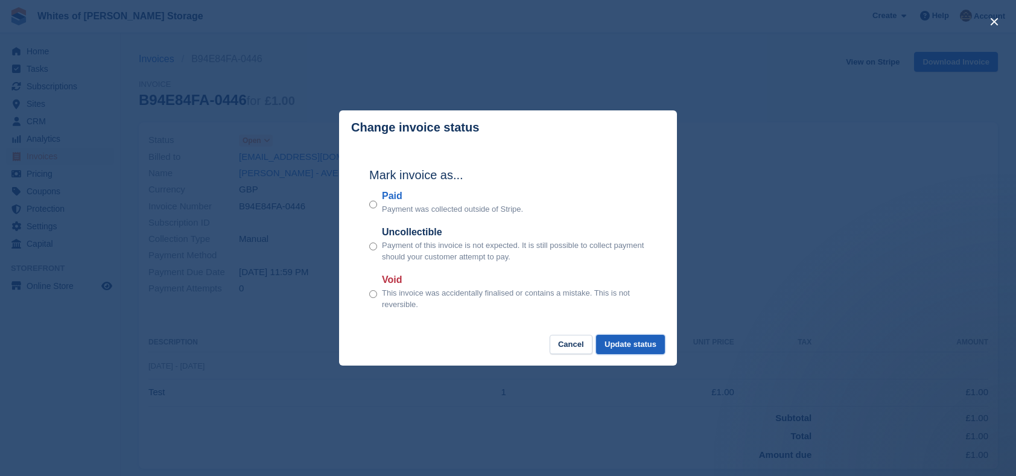
click at [621, 347] on button "Update status" at bounding box center [630, 345] width 69 height 20
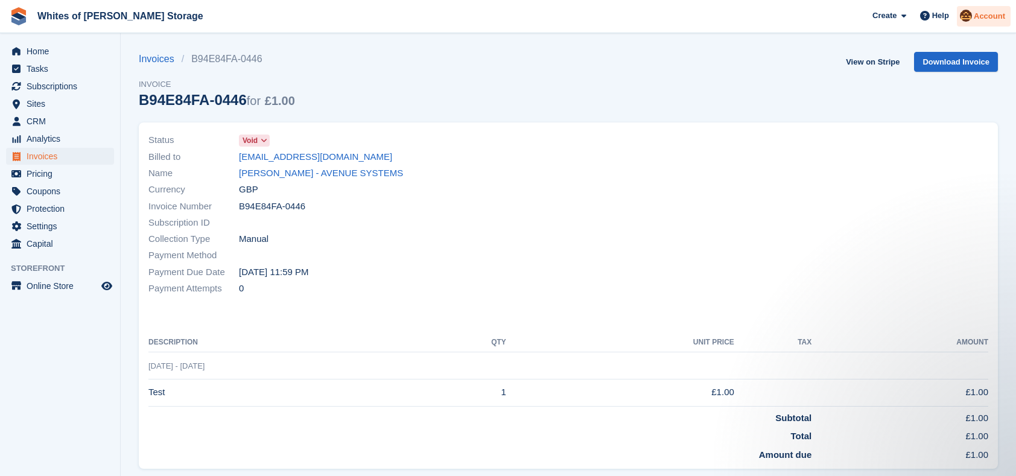
click at [995, 19] on span "Account" at bounding box center [989, 16] width 31 height 12
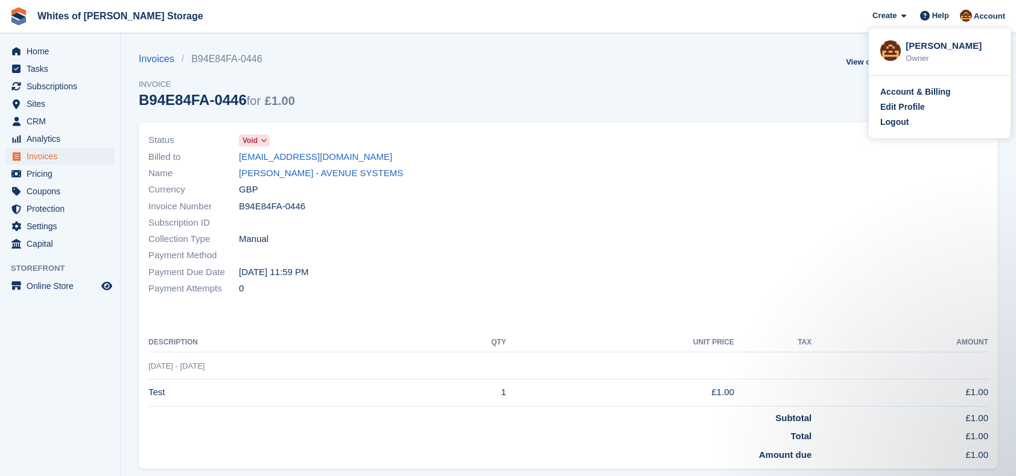
click at [590, 72] on div "Invoices B94E84FA-0446 Invoice B94E84FA-0446 for £1.00 View on Stripe Download …" at bounding box center [568, 87] width 859 height 71
